Goal: Find specific page/section: Find specific page/section

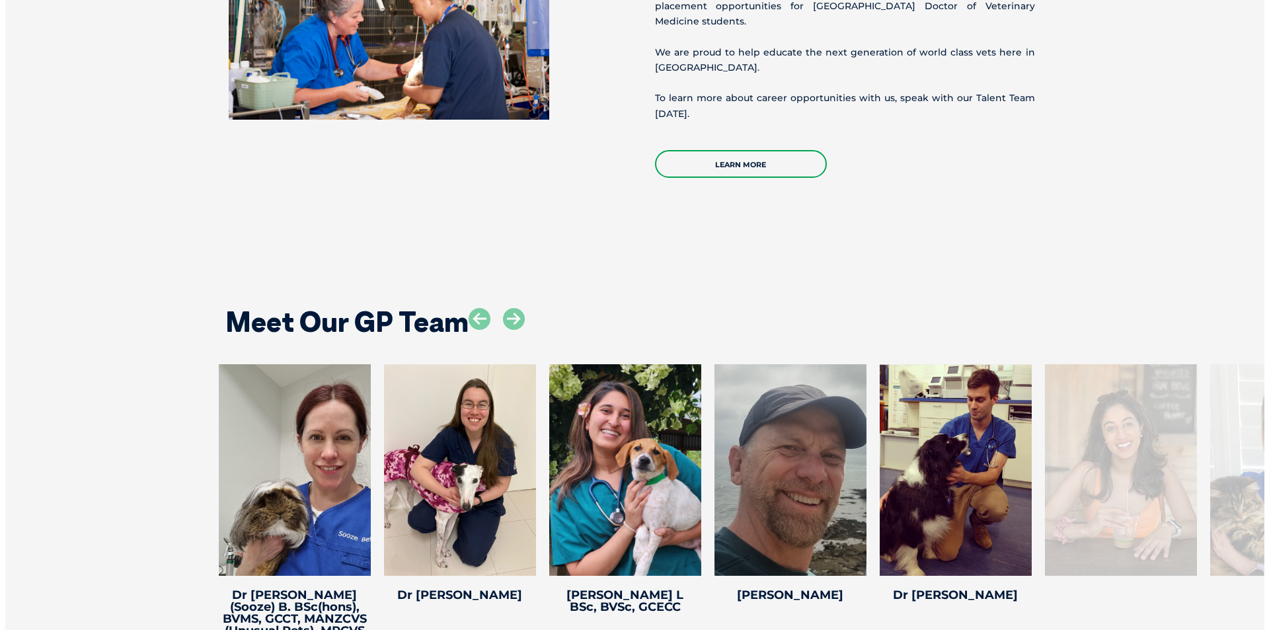
scroll to position [2446, 0]
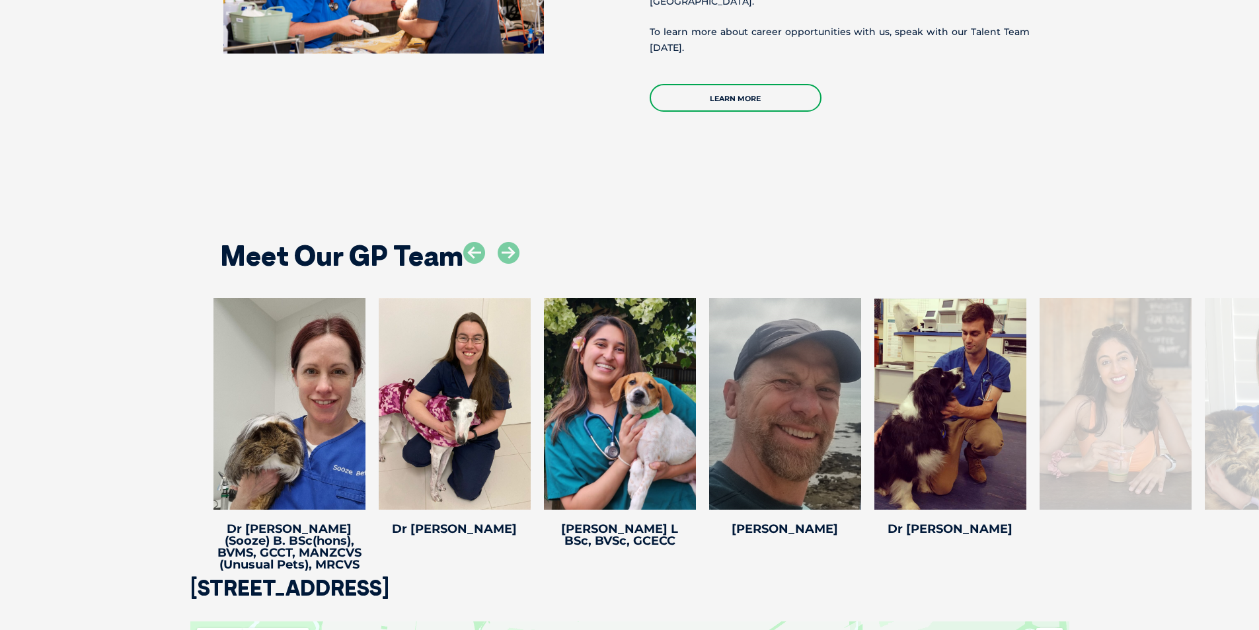
click at [1131, 366] on div at bounding box center [1116, 404] width 152 height 212
click at [514, 242] on icon at bounding box center [509, 253] width 22 height 22
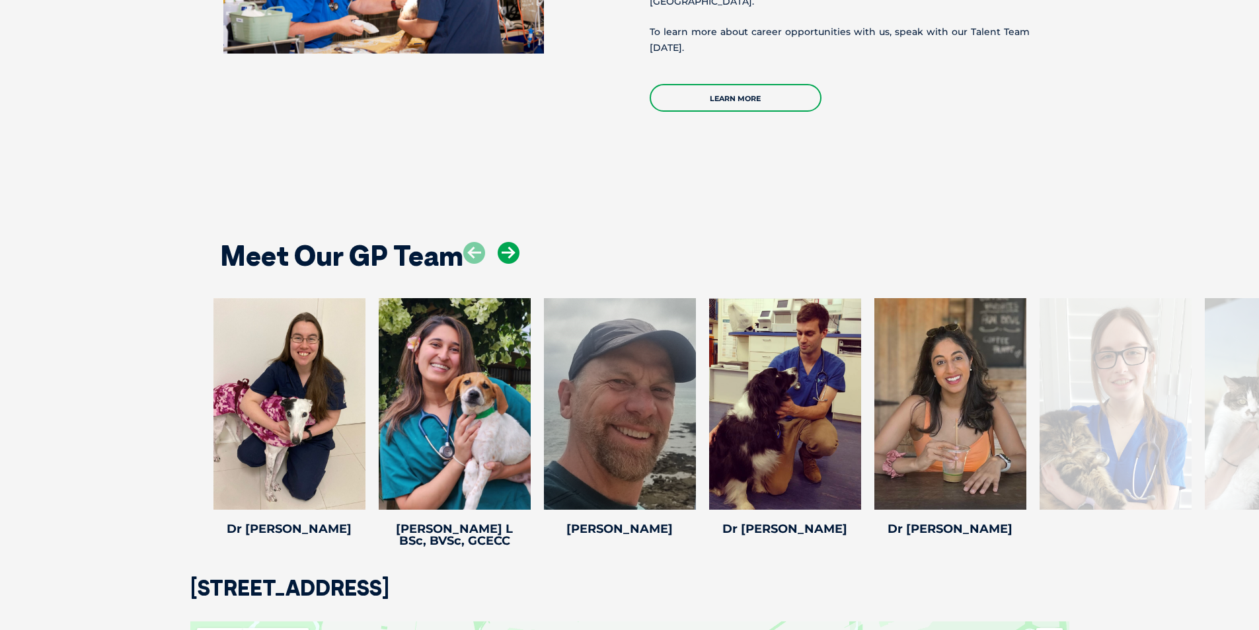
click at [514, 242] on icon at bounding box center [509, 253] width 22 height 22
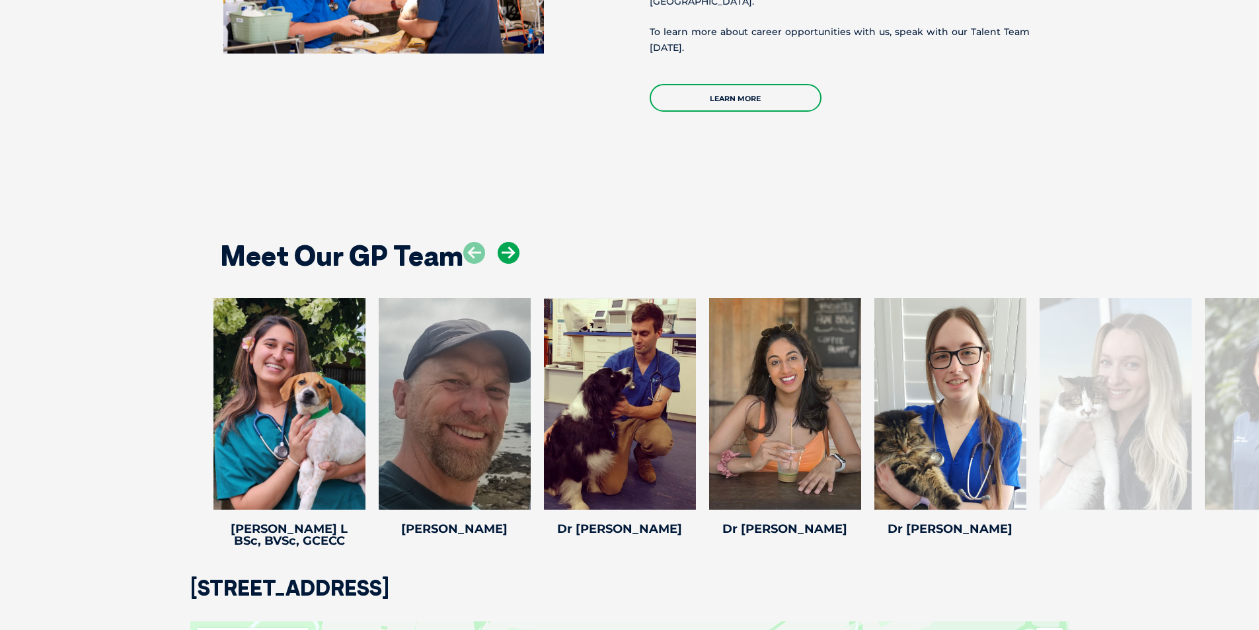
click at [514, 242] on icon at bounding box center [509, 253] width 22 height 22
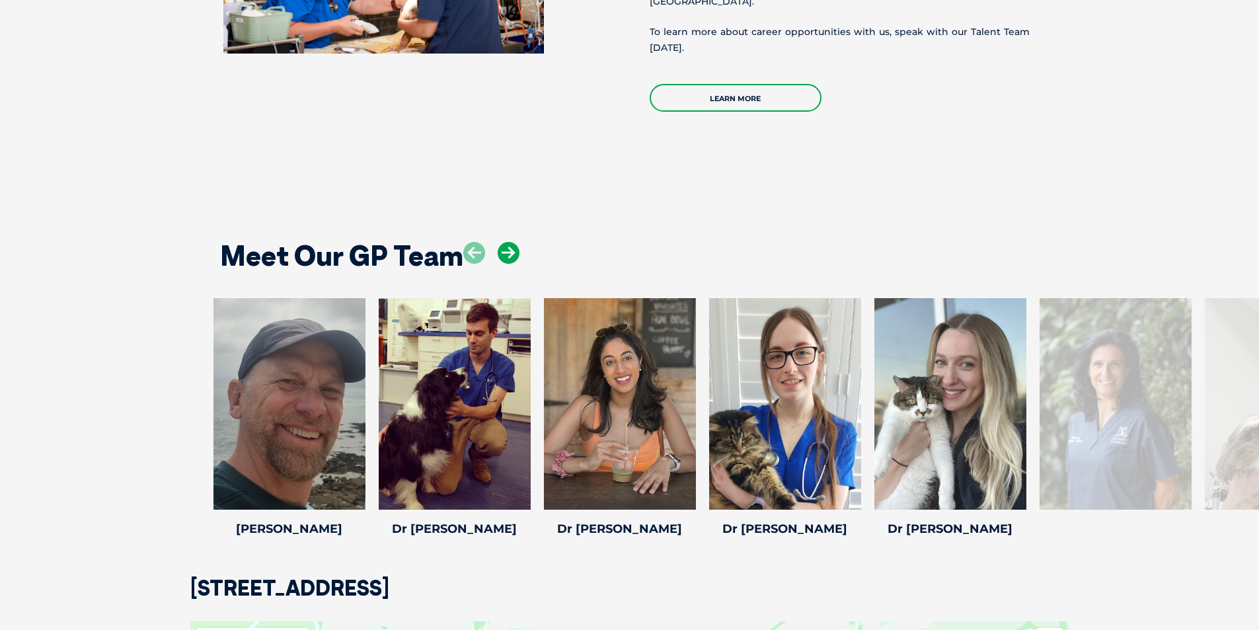
click at [514, 242] on icon at bounding box center [509, 253] width 22 height 22
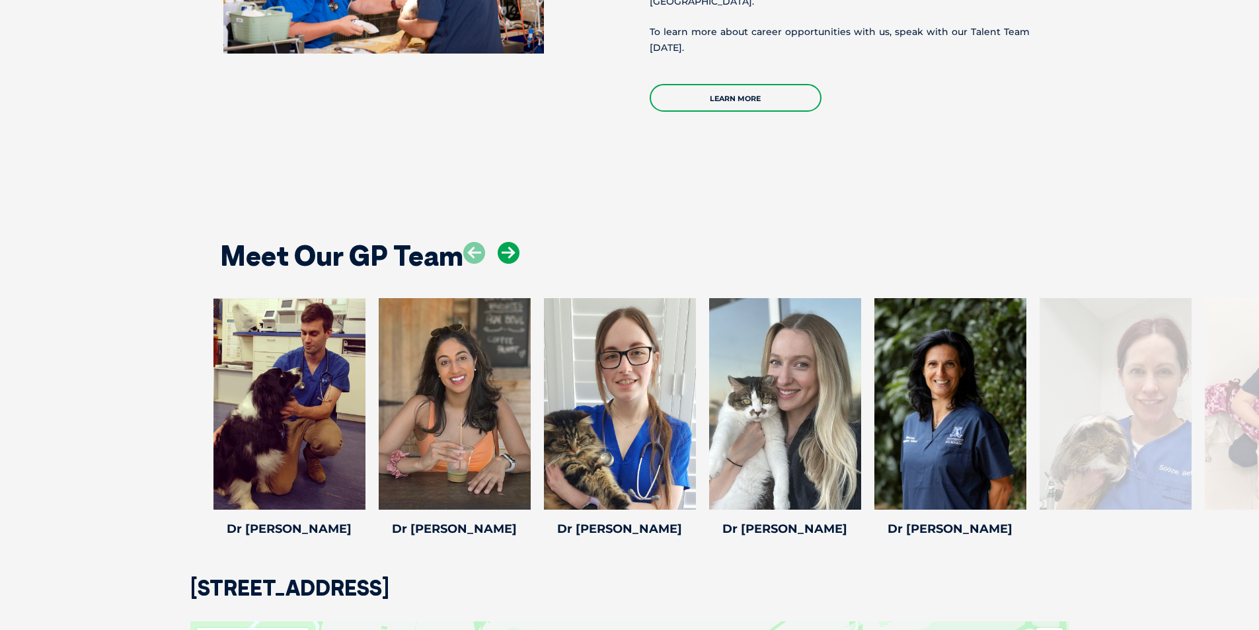
click at [514, 242] on icon at bounding box center [509, 253] width 22 height 22
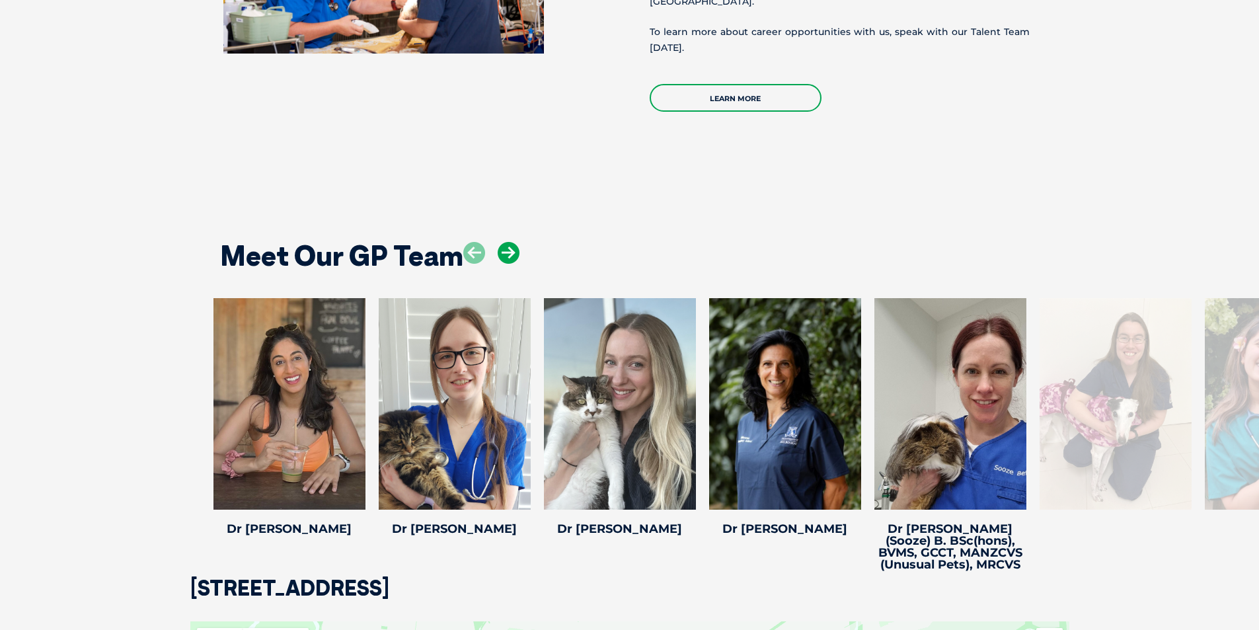
click at [514, 242] on icon at bounding box center [509, 253] width 22 height 22
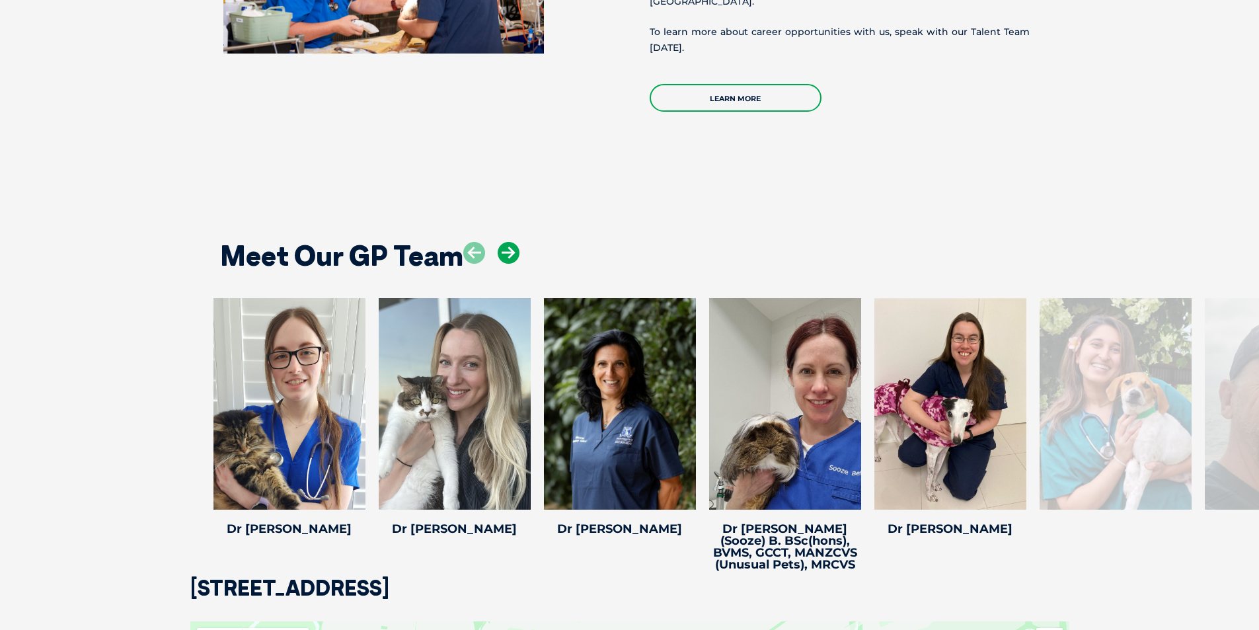
click at [514, 242] on icon at bounding box center [509, 253] width 22 height 22
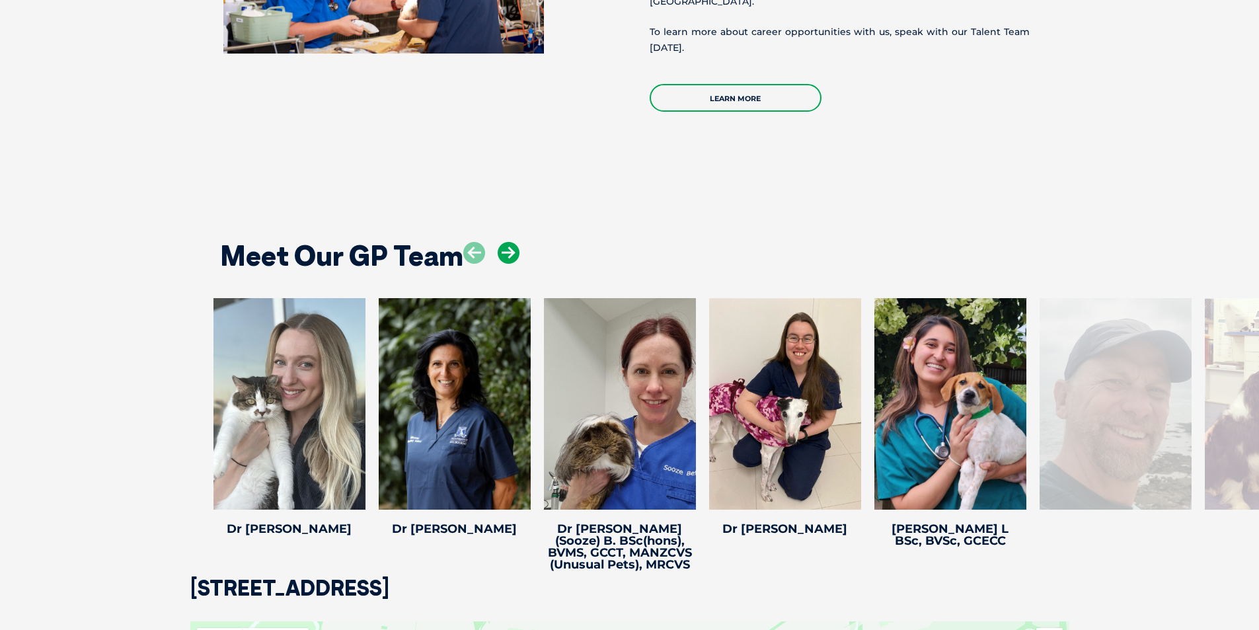
click at [514, 242] on icon at bounding box center [509, 253] width 22 height 22
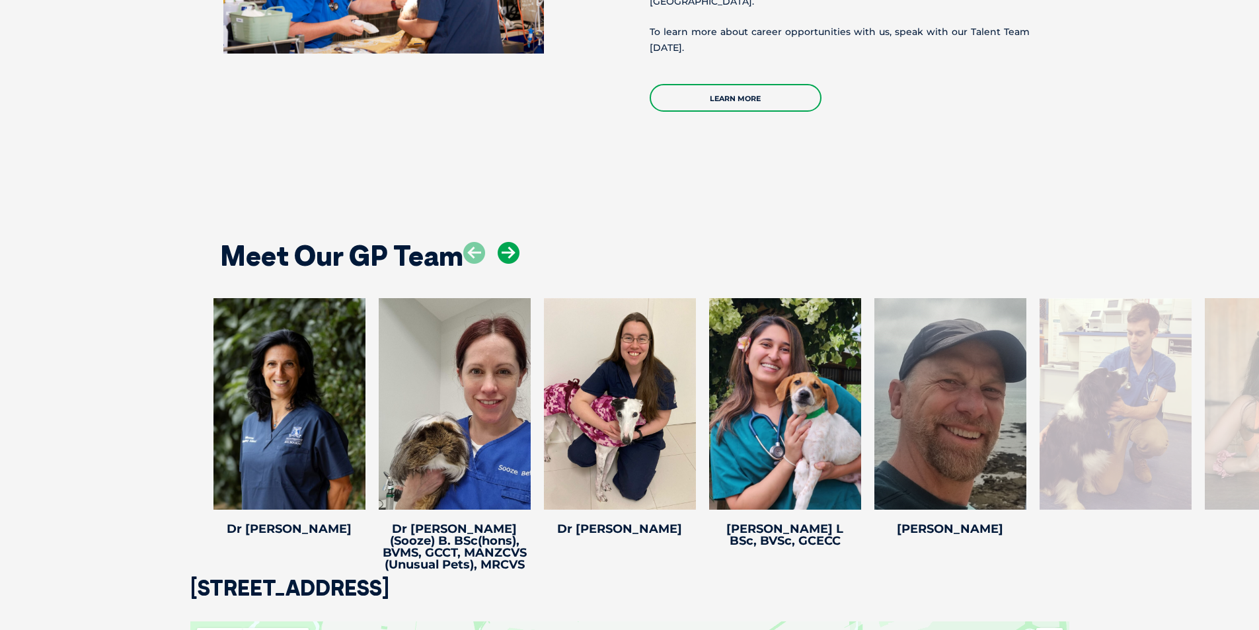
click at [514, 242] on icon at bounding box center [509, 253] width 22 height 22
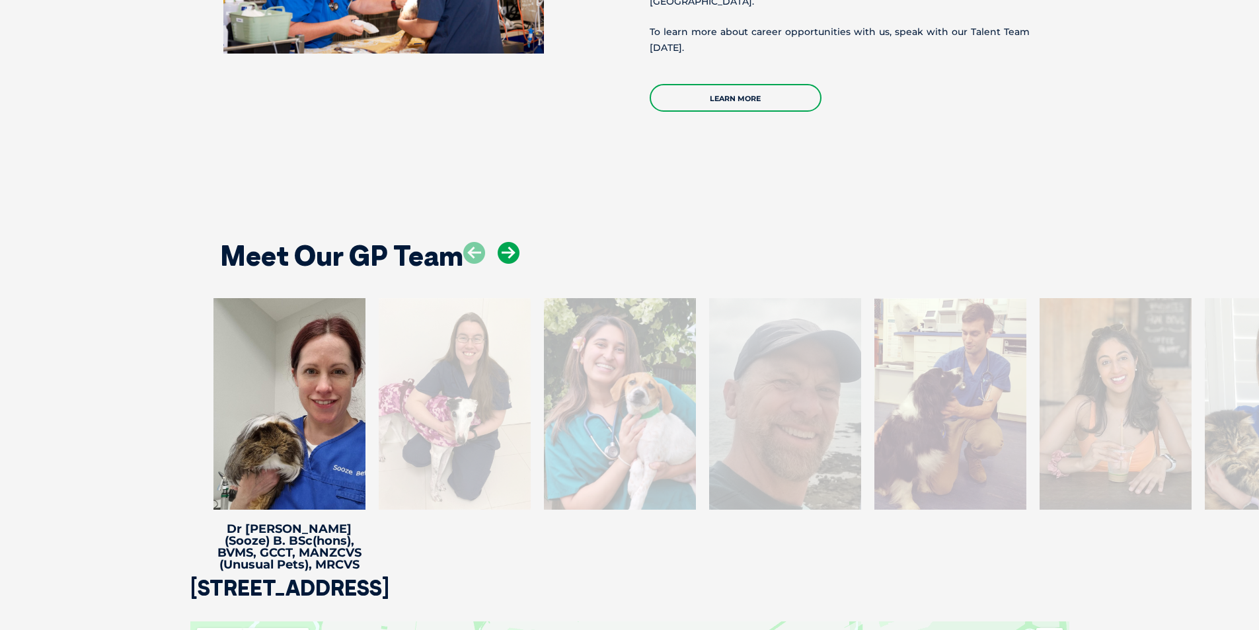
click at [514, 242] on icon at bounding box center [509, 253] width 22 height 22
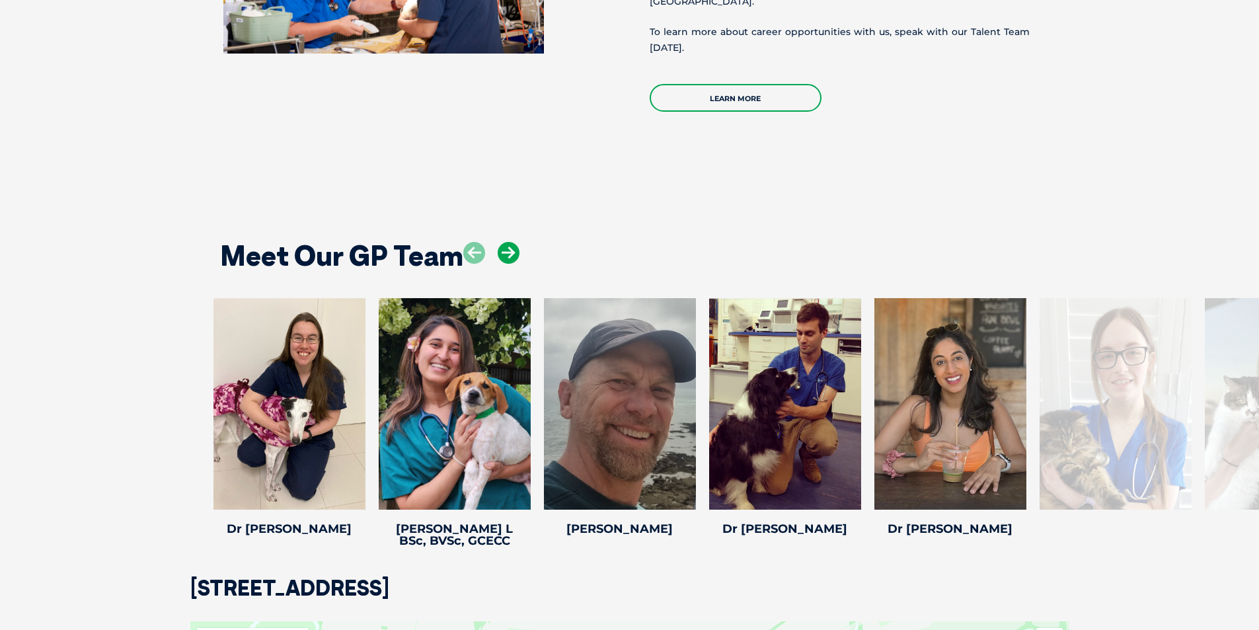
click at [514, 242] on icon at bounding box center [509, 253] width 22 height 22
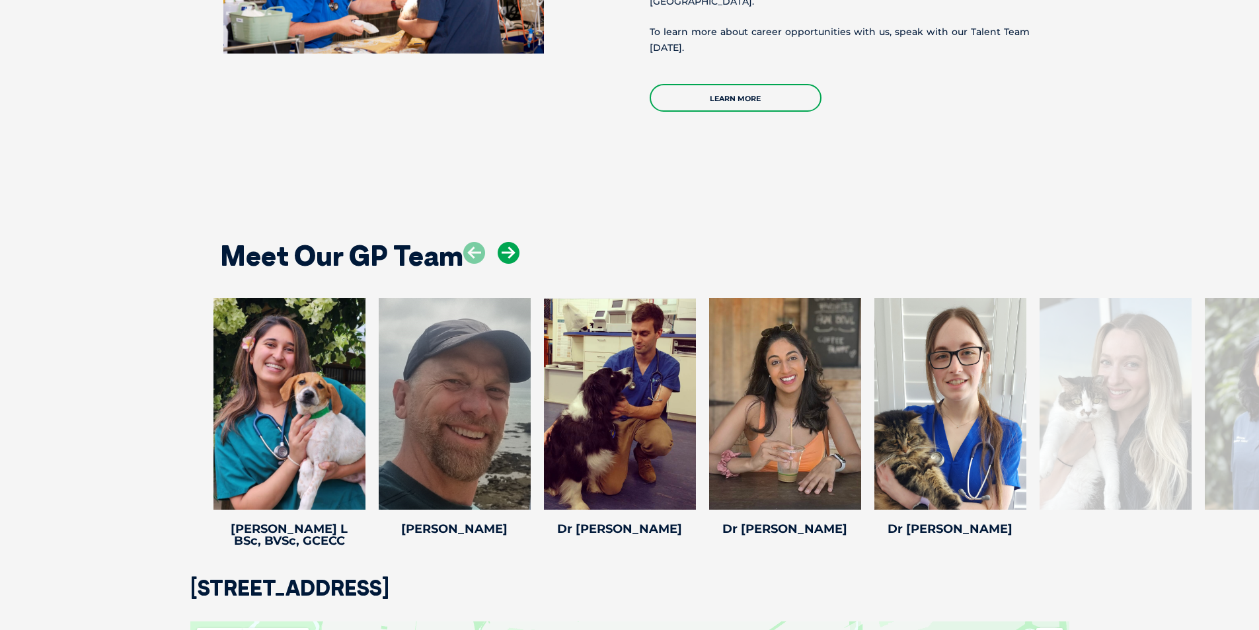
click at [514, 242] on icon at bounding box center [509, 253] width 22 height 22
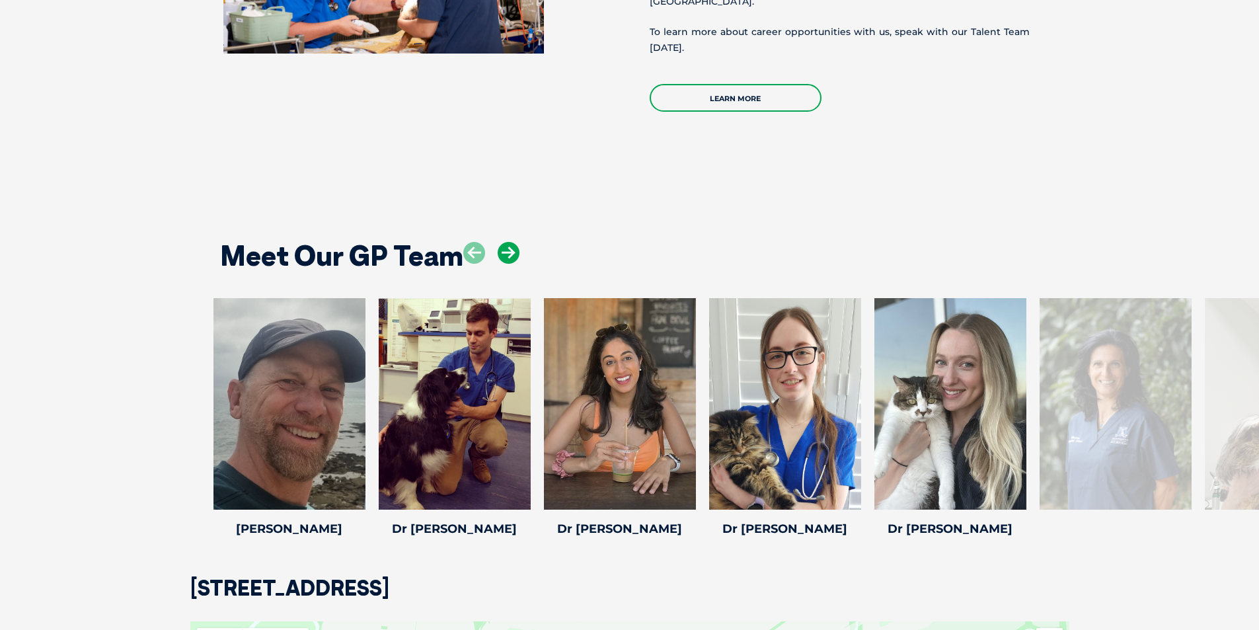
click at [514, 242] on icon at bounding box center [509, 253] width 22 height 22
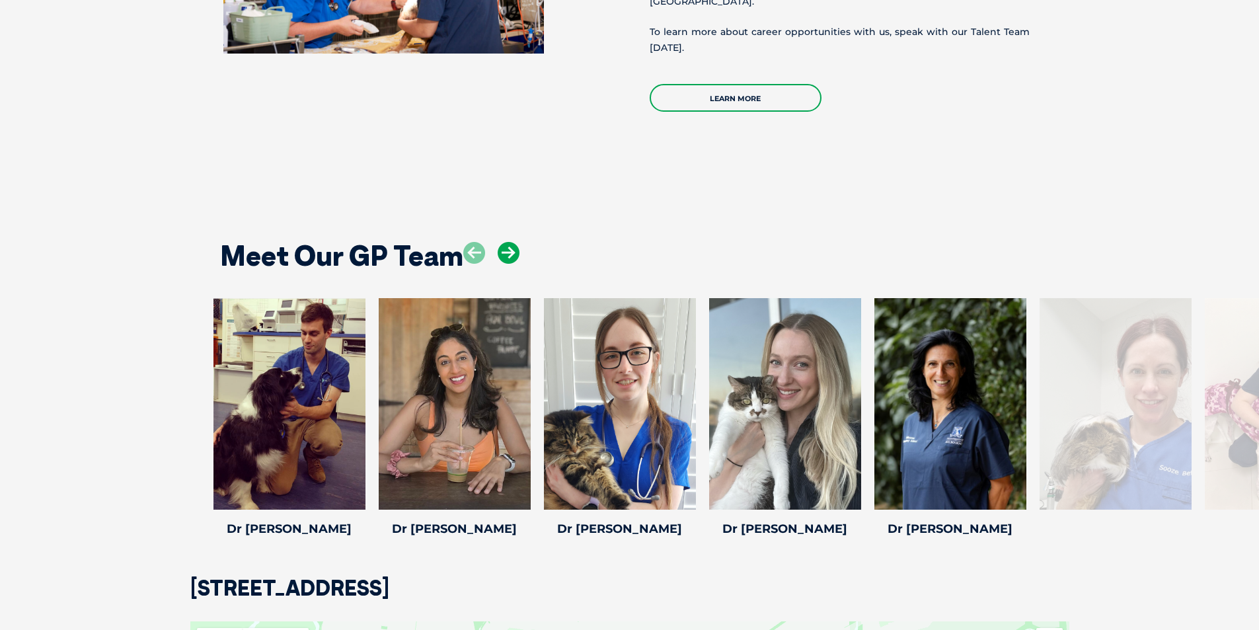
click at [514, 242] on icon at bounding box center [509, 253] width 22 height 22
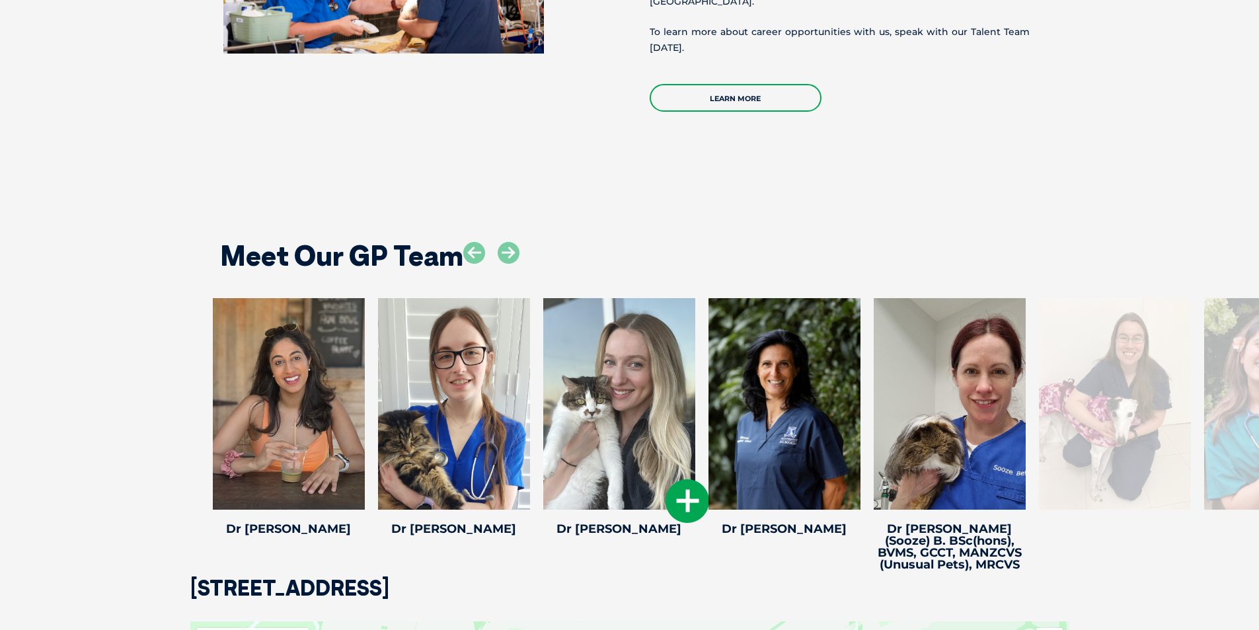
click at [686, 489] on icon at bounding box center [688, 501] width 44 height 44
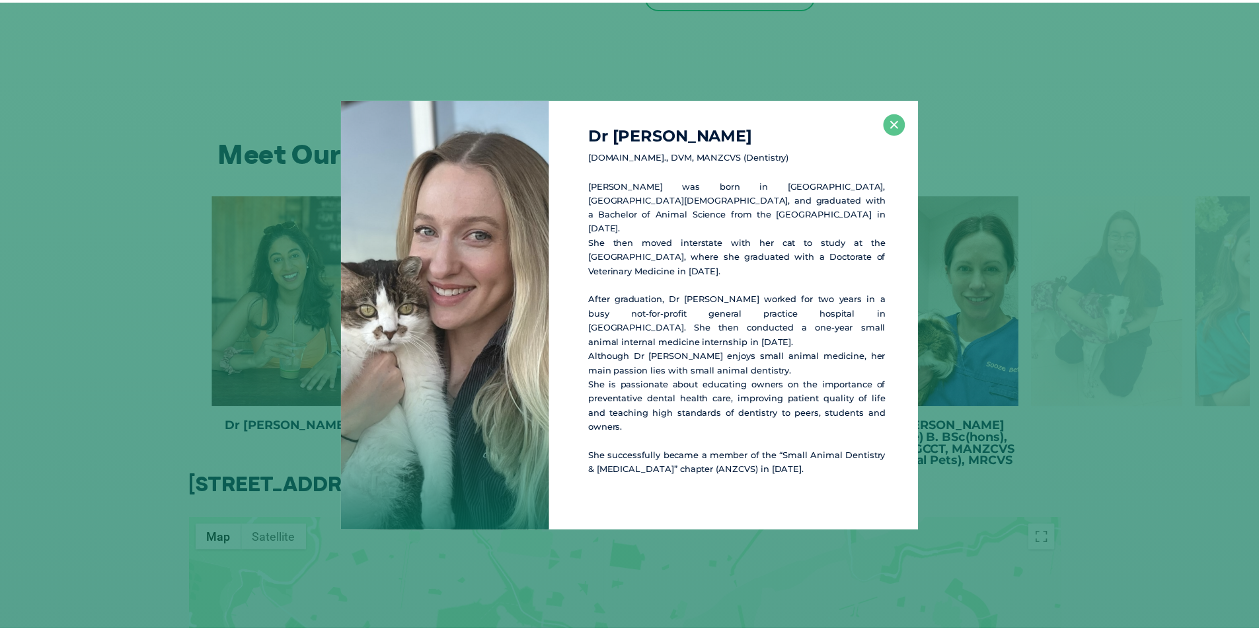
scroll to position [2553, 0]
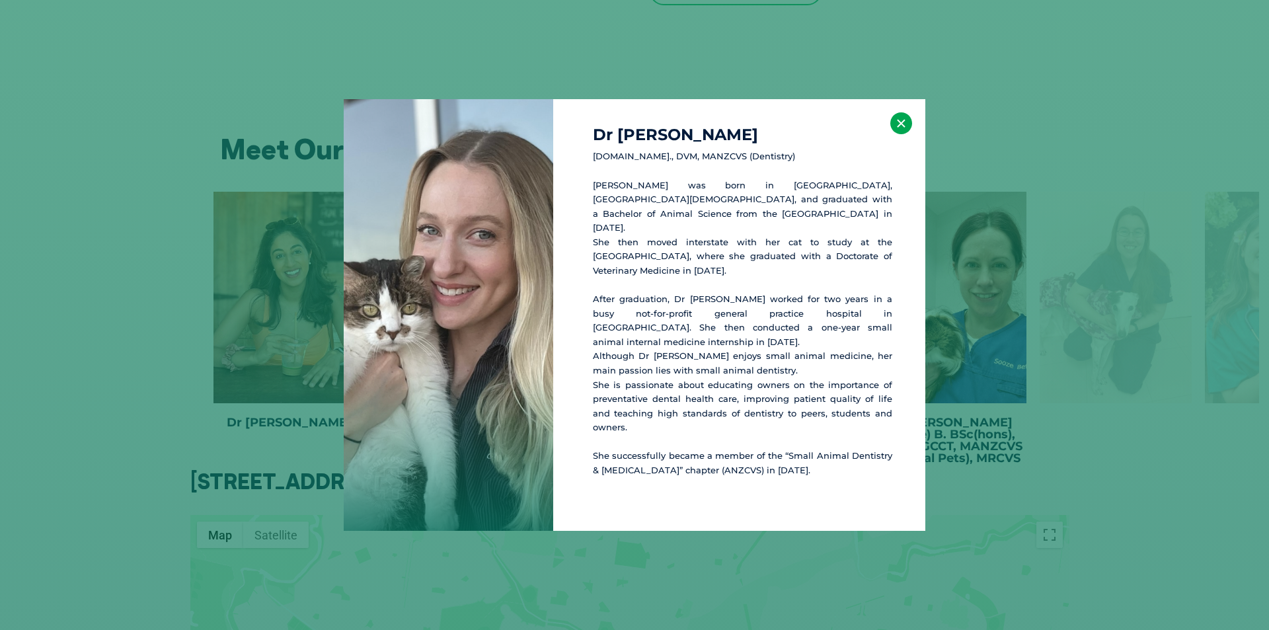
click at [900, 134] on button "×" at bounding box center [902, 123] width 22 height 22
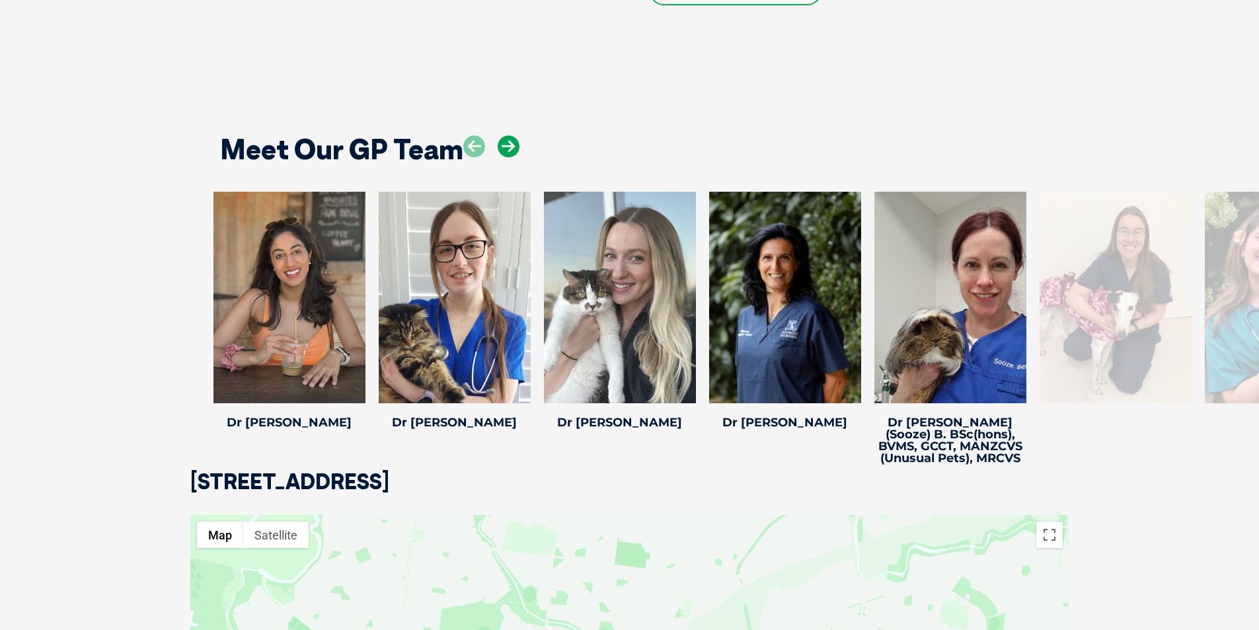
click at [508, 136] on icon at bounding box center [509, 147] width 22 height 22
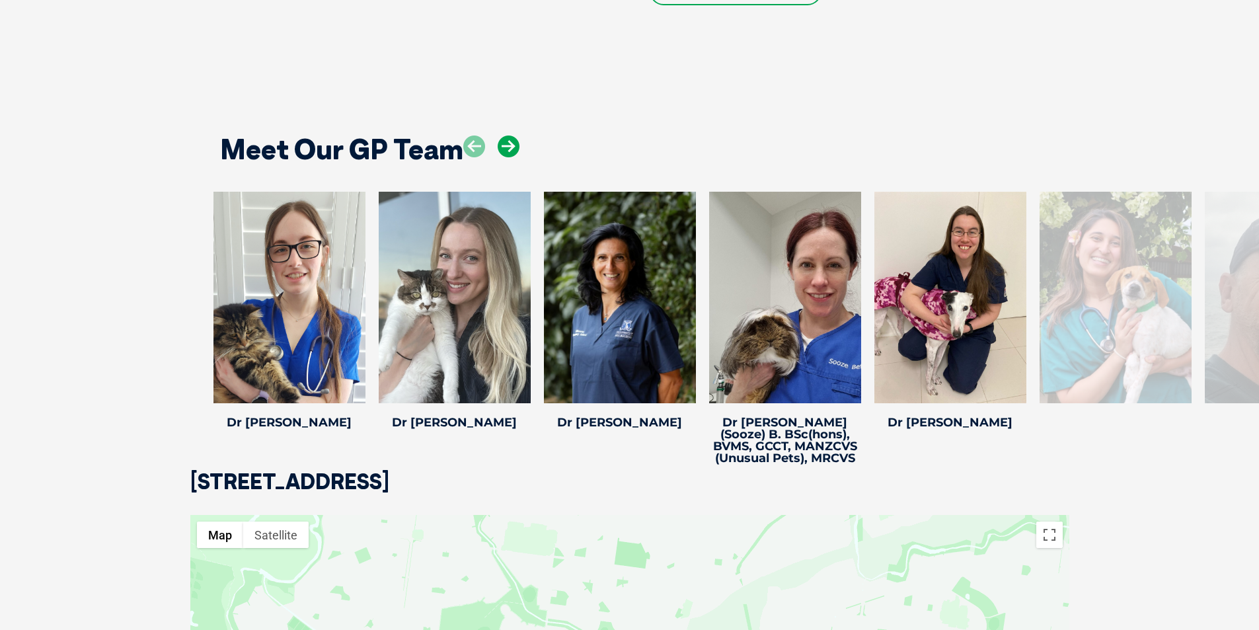
click at [508, 136] on icon at bounding box center [509, 147] width 22 height 22
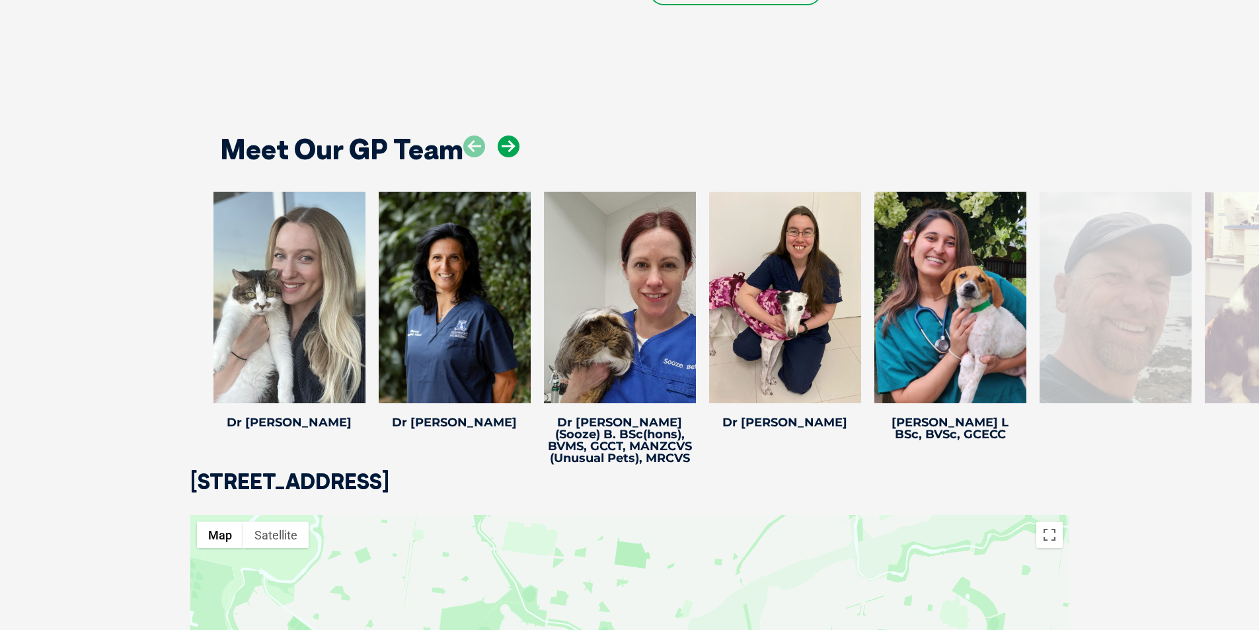
click at [508, 136] on icon at bounding box center [509, 147] width 22 height 22
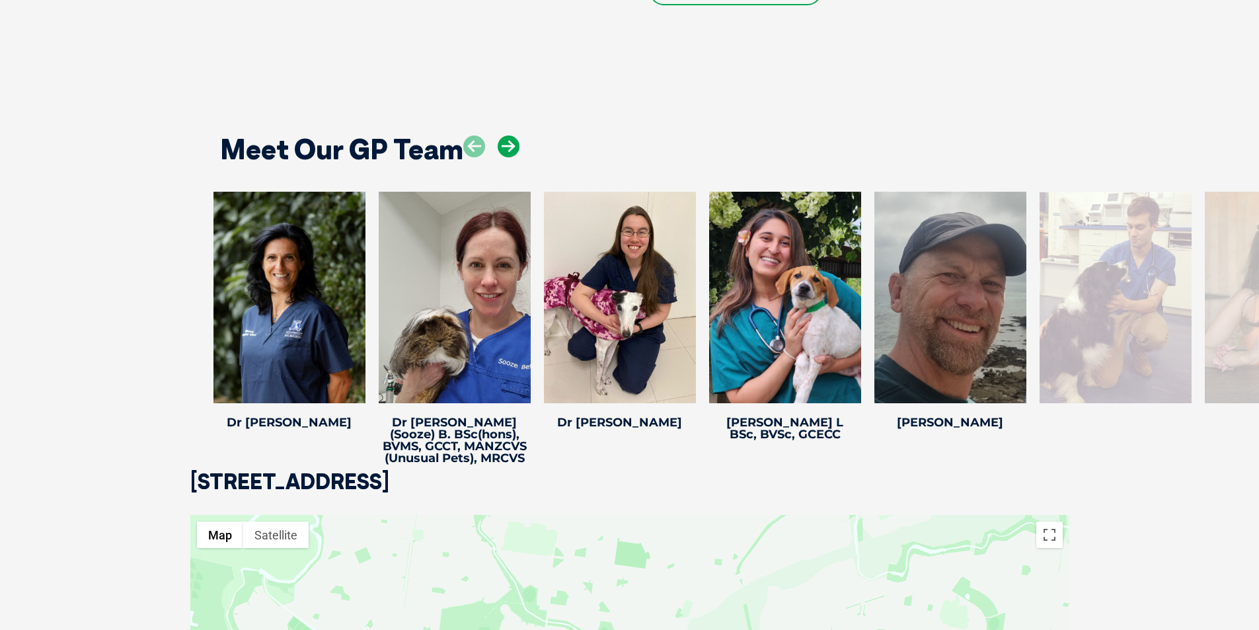
click at [508, 136] on icon at bounding box center [509, 147] width 22 height 22
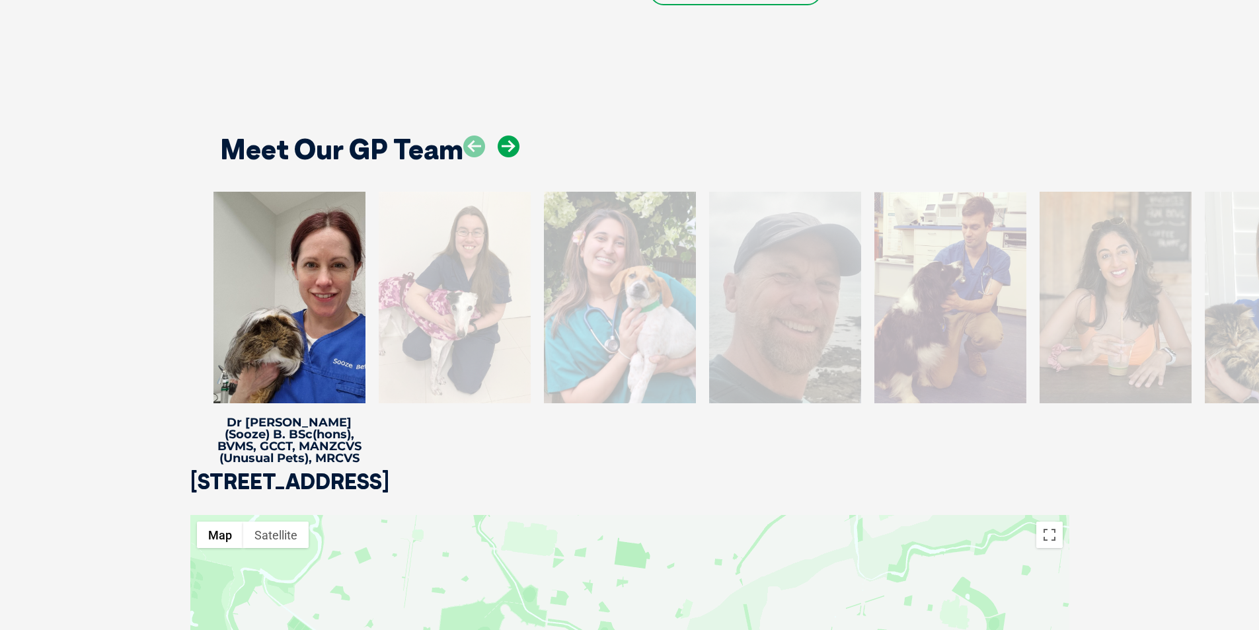
click at [510, 136] on icon at bounding box center [509, 147] width 22 height 22
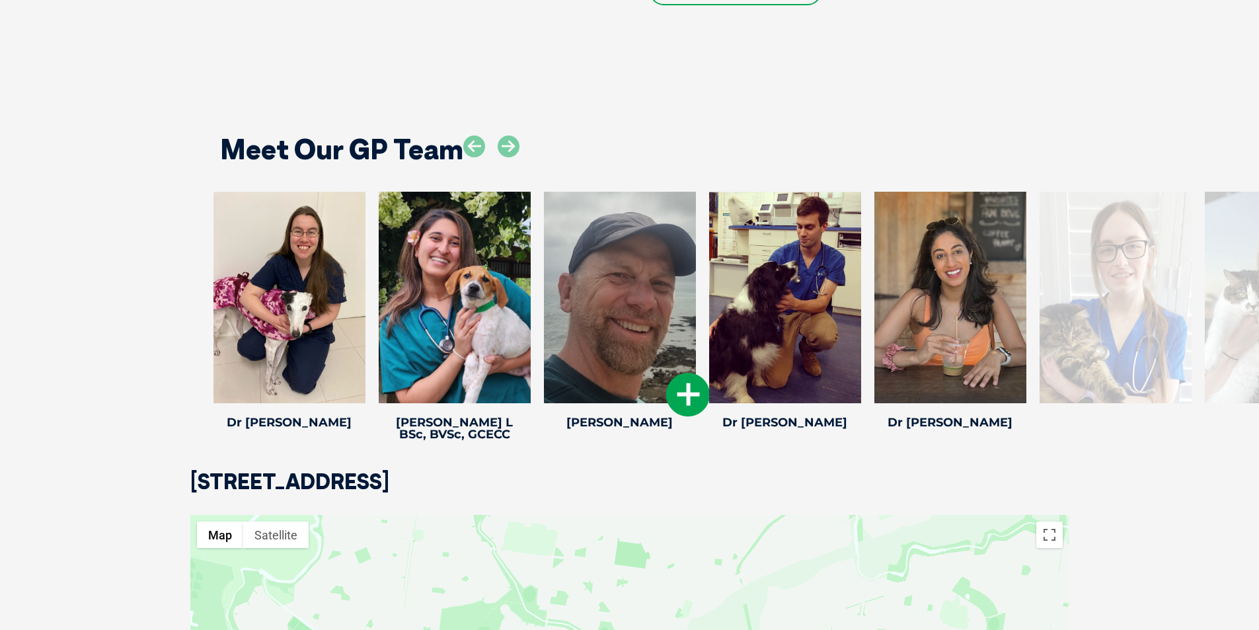
click at [690, 389] on icon at bounding box center [688, 395] width 44 height 44
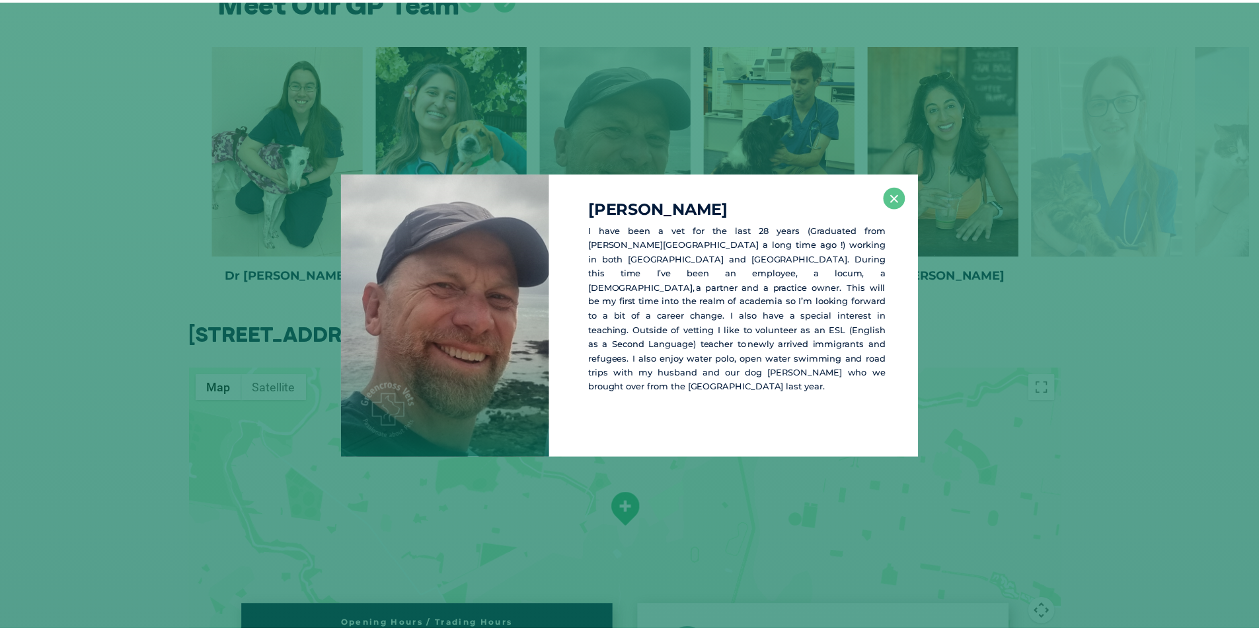
scroll to position [2701, 0]
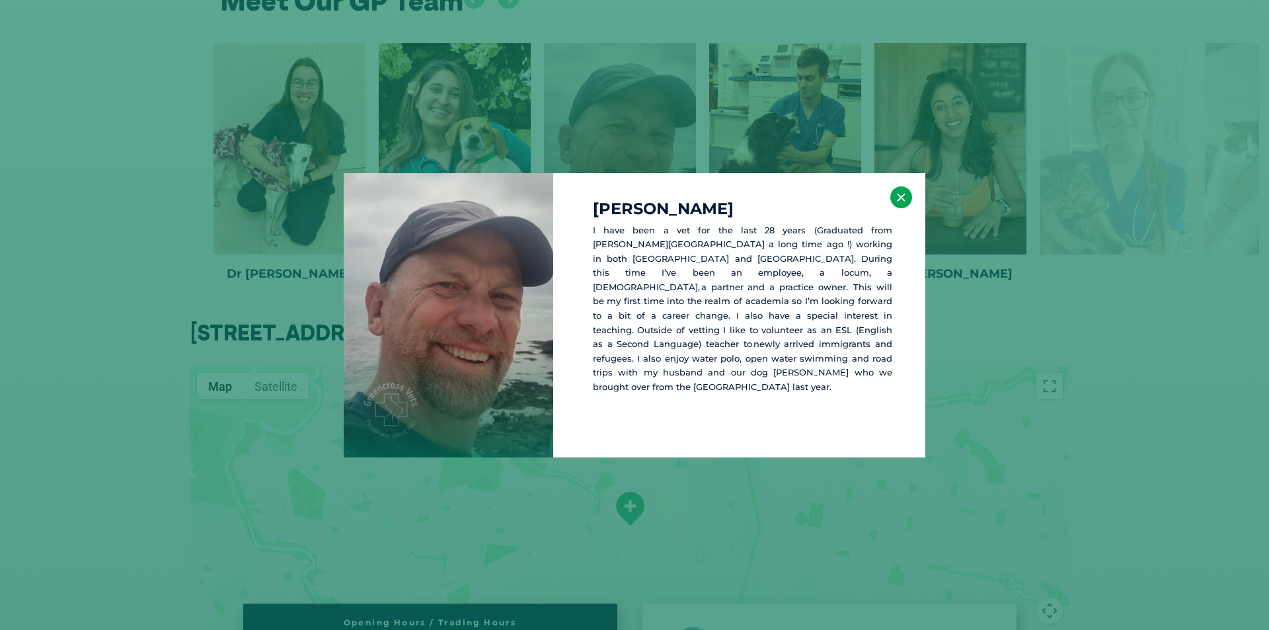
click at [900, 203] on button "×" at bounding box center [902, 197] width 22 height 22
